Goal: Information Seeking & Learning: Learn about a topic

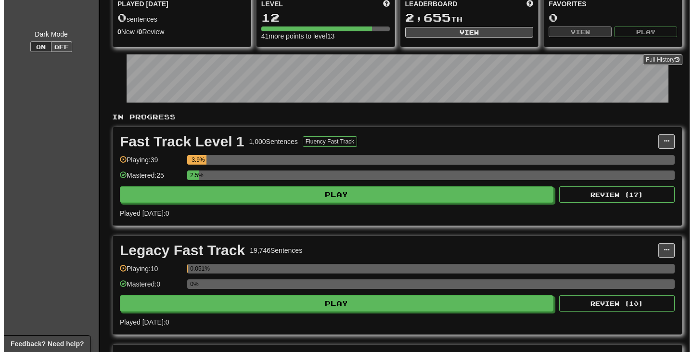
scroll to position [96, 0]
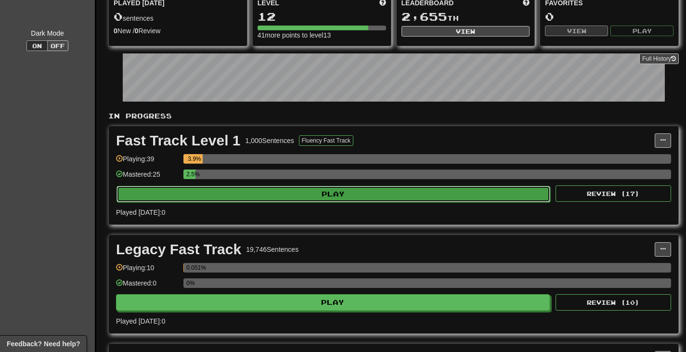
click at [217, 198] on button "Play" at bounding box center [333, 194] width 434 height 16
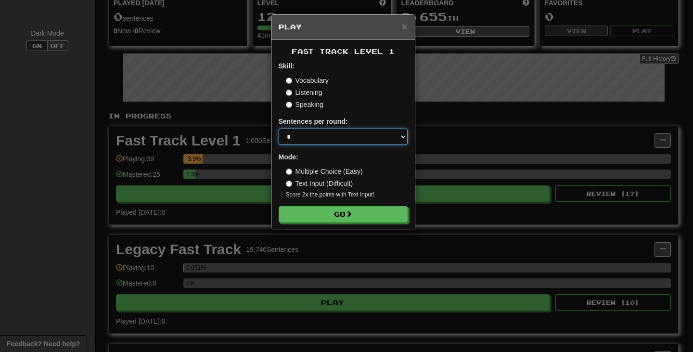
click at [326, 140] on select "* ** ** ** ** ** *** ********" at bounding box center [343, 136] width 129 height 16
click at [377, 109] on div "Speaking" at bounding box center [347, 105] width 122 height 10
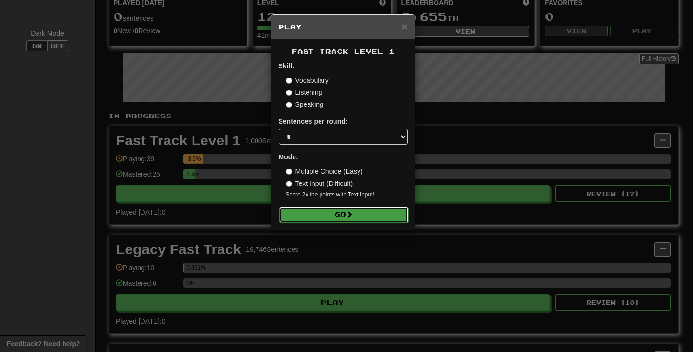
click at [347, 215] on button "Go" at bounding box center [343, 214] width 129 height 16
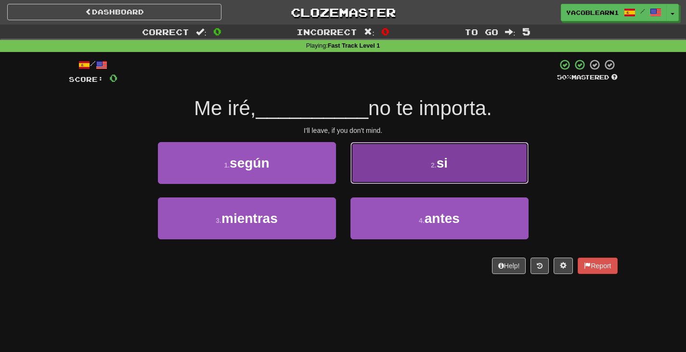
click at [394, 166] on button "2 . si" at bounding box center [439, 163] width 178 height 42
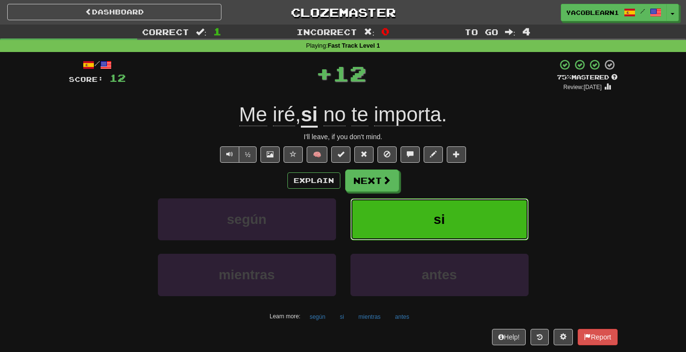
click at [393, 198] on button "si" at bounding box center [439, 219] width 178 height 42
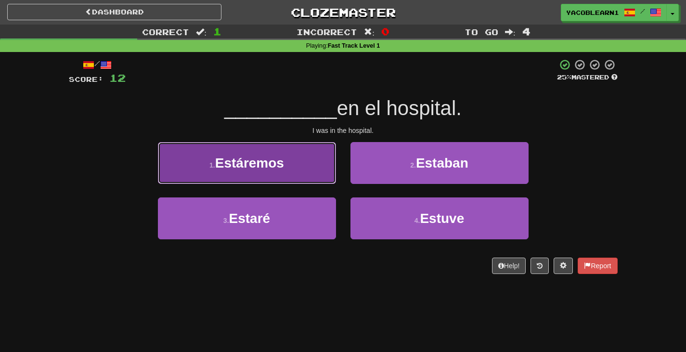
click at [312, 173] on button "1 . Estáremos" at bounding box center [247, 163] width 178 height 42
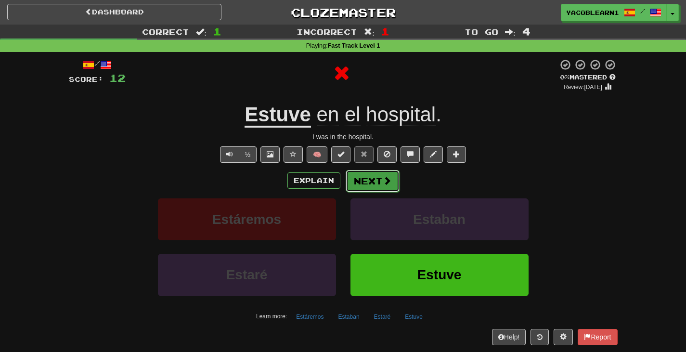
click at [370, 181] on button "Next" at bounding box center [373, 181] width 54 height 22
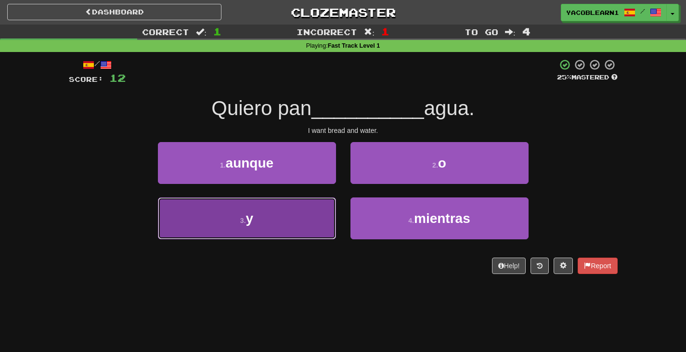
click at [302, 219] on button "3 . y" at bounding box center [247, 218] width 178 height 42
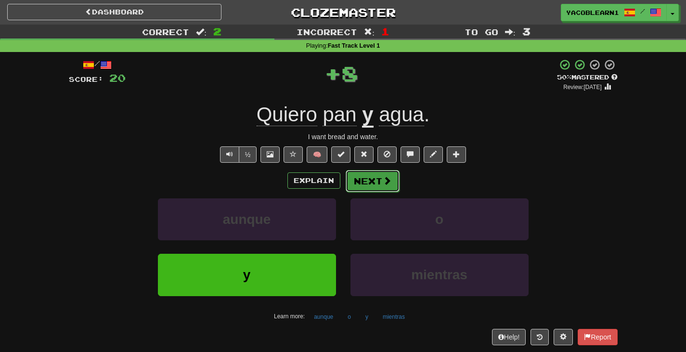
click at [352, 188] on button "Next" at bounding box center [373, 181] width 54 height 22
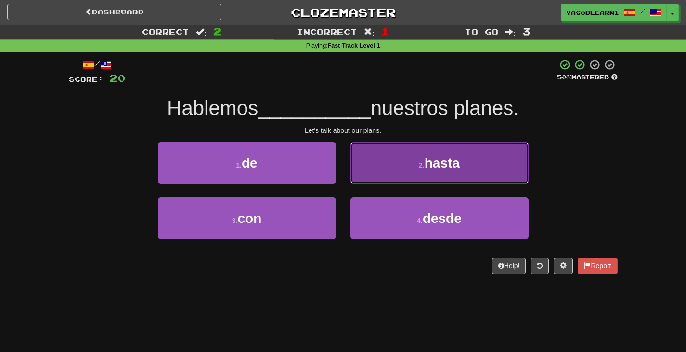
click at [395, 180] on button "2 . hasta" at bounding box center [439, 163] width 178 height 42
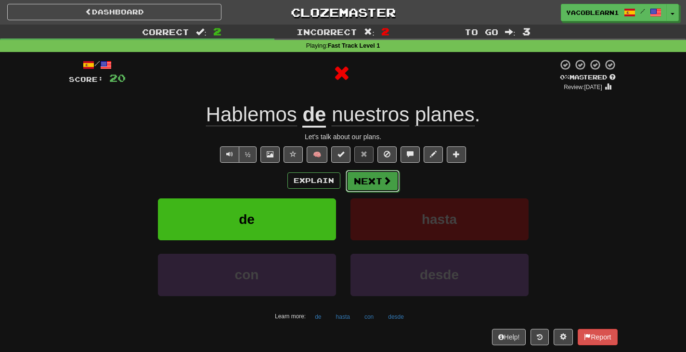
click at [358, 174] on button "Next" at bounding box center [373, 181] width 54 height 22
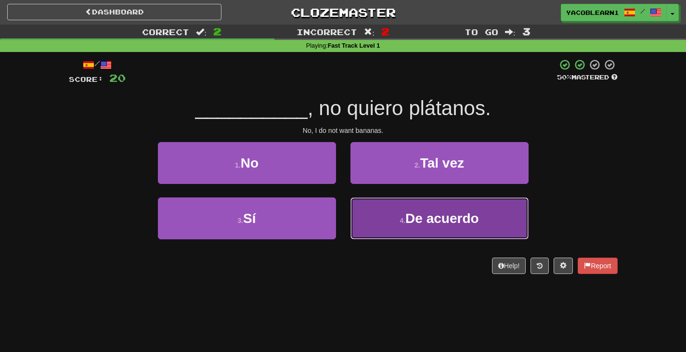
click at [363, 211] on button "4 . De acuerdo" at bounding box center [439, 218] width 178 height 42
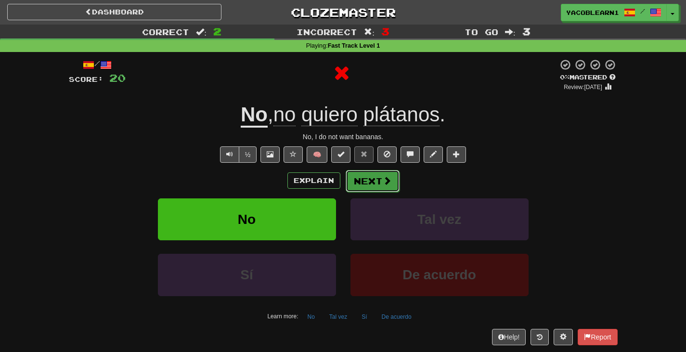
click at [360, 186] on button "Next" at bounding box center [373, 181] width 54 height 22
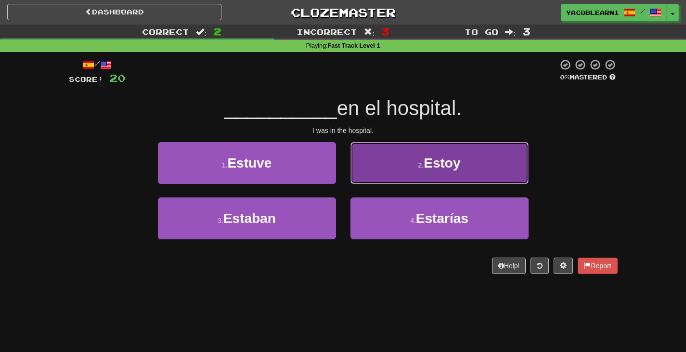
click at [387, 176] on button "2 . [GEOGRAPHIC_DATA]" at bounding box center [439, 163] width 178 height 42
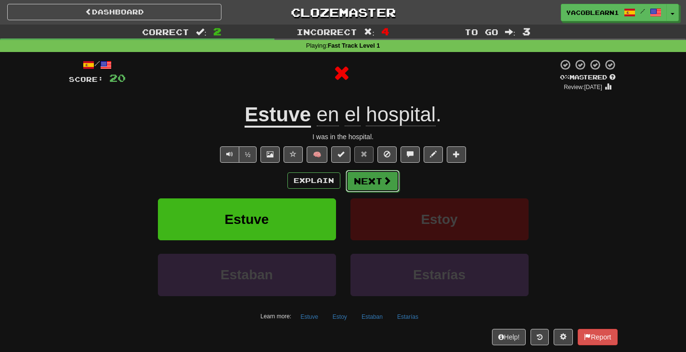
click at [354, 181] on button "Next" at bounding box center [373, 181] width 54 height 22
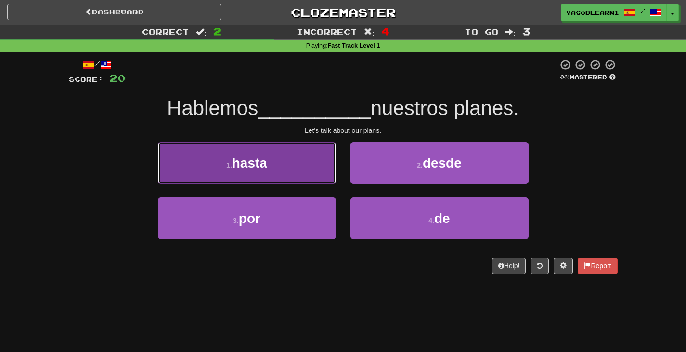
click at [315, 173] on button "1 . hasta" at bounding box center [247, 163] width 178 height 42
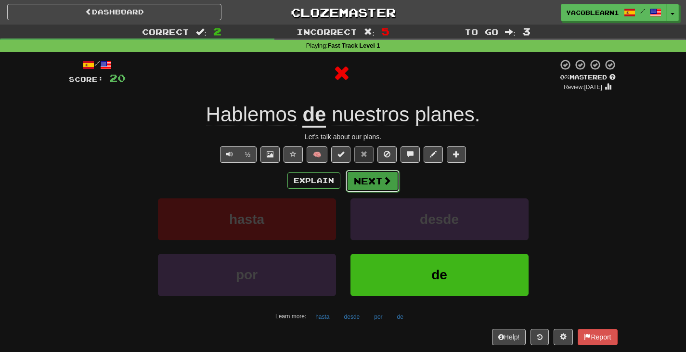
click at [368, 180] on button "Next" at bounding box center [373, 181] width 54 height 22
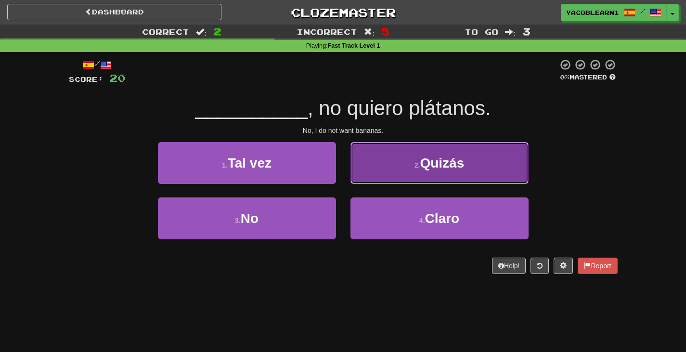
click at [377, 167] on button "2 . [GEOGRAPHIC_DATA]" at bounding box center [439, 163] width 178 height 42
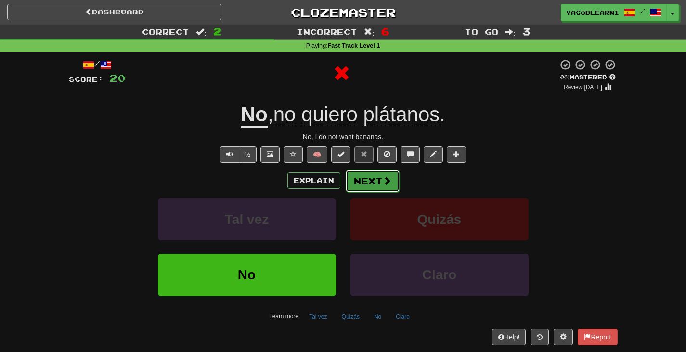
click at [359, 180] on button "Next" at bounding box center [373, 181] width 54 height 22
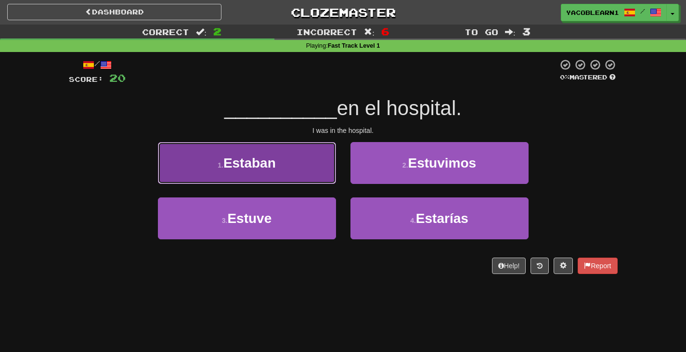
click at [297, 183] on button "1 . [PERSON_NAME]" at bounding box center [247, 163] width 178 height 42
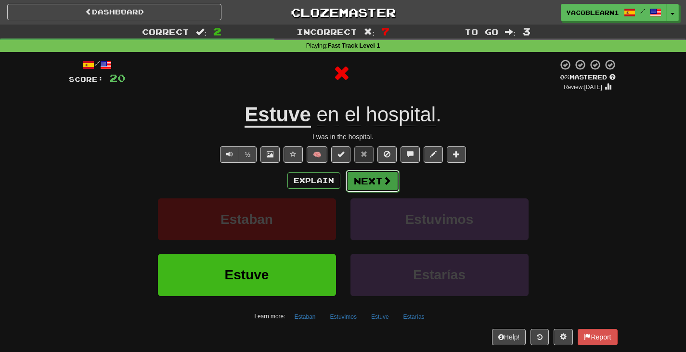
click at [380, 182] on button "Next" at bounding box center [373, 181] width 54 height 22
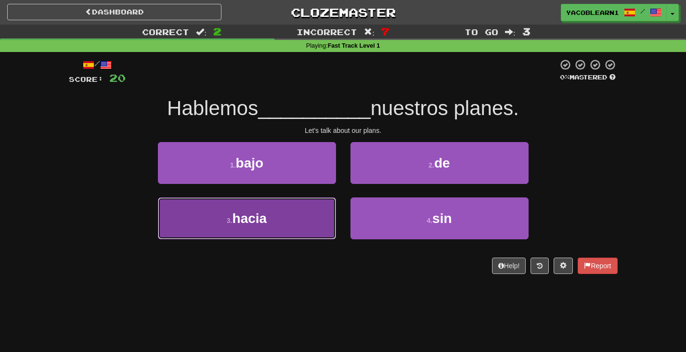
click at [300, 218] on button "3 . hacia" at bounding box center [247, 218] width 178 height 42
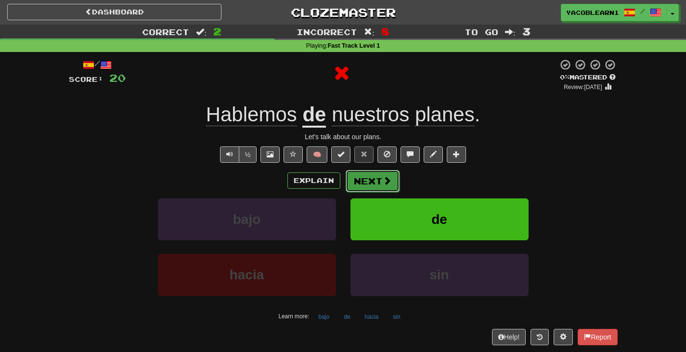
click at [360, 178] on button "Next" at bounding box center [373, 181] width 54 height 22
